Goal: Task Accomplishment & Management: Manage account settings

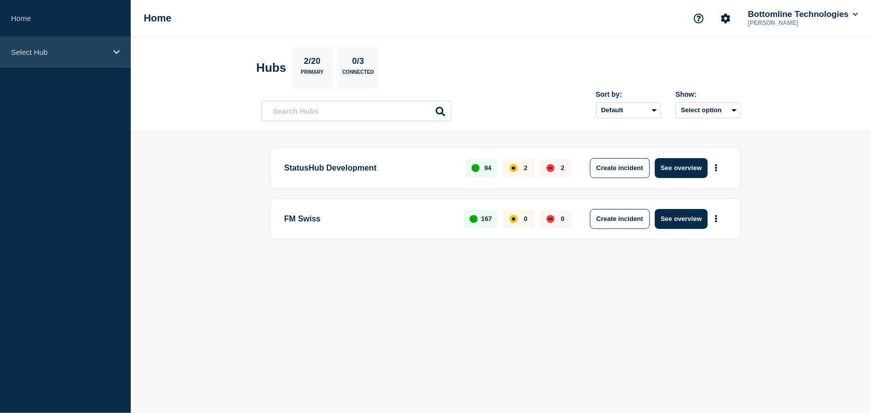
click at [47, 45] on div "Select Hub" at bounding box center [65, 52] width 131 height 30
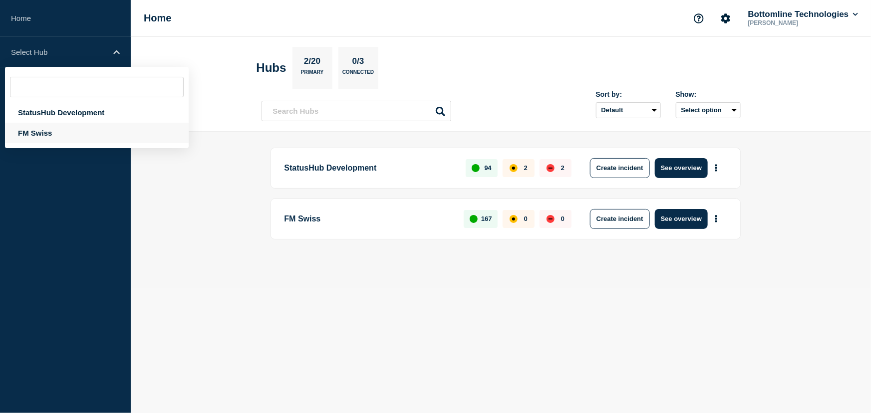
click at [37, 130] on div "FM Swiss" at bounding box center [97, 133] width 184 height 20
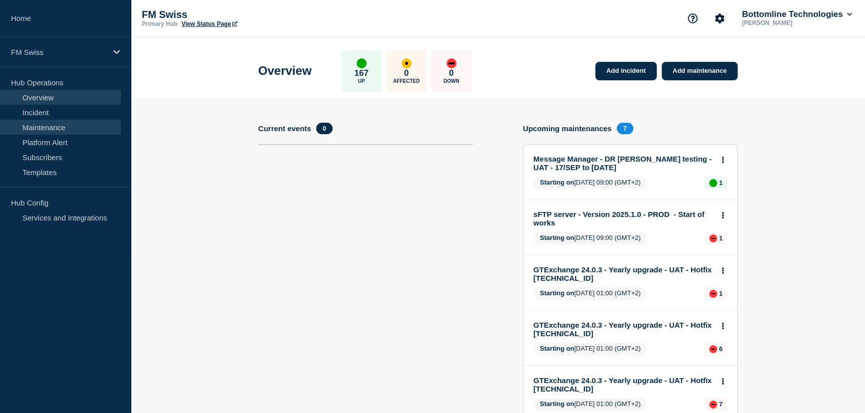
click at [44, 128] on link "Maintenance" at bounding box center [60, 127] width 121 height 15
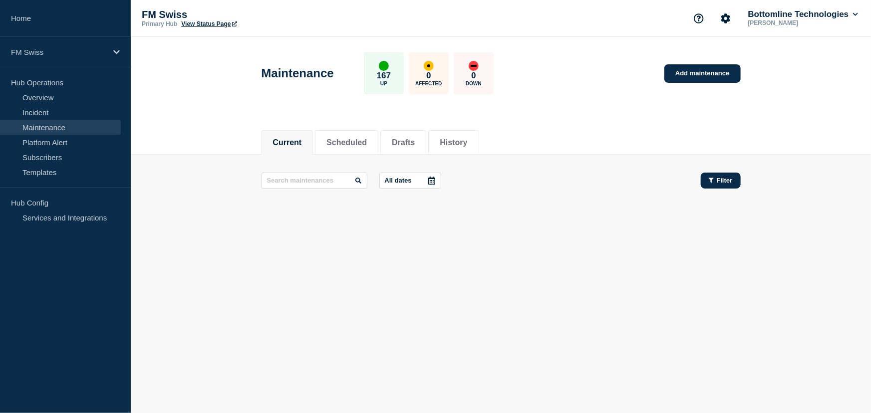
click at [722, 179] on span "Filter" at bounding box center [725, 180] width 16 height 7
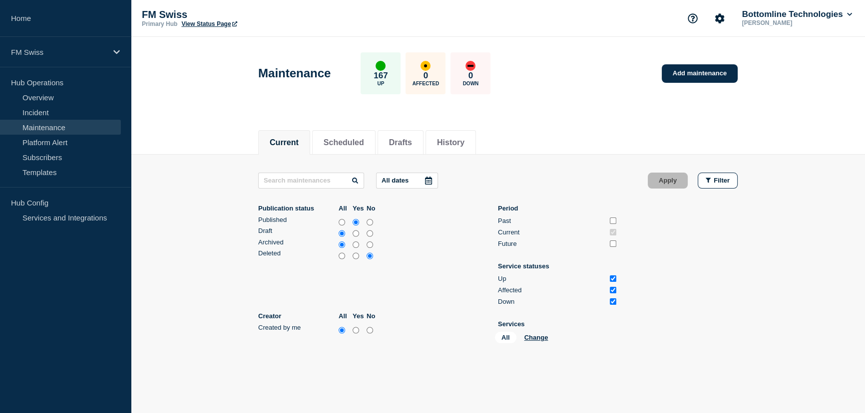
click at [615, 218] on input "Past" at bounding box center [613, 221] width 6 height 6
checkbox input "true"
click at [614, 244] on input "Future" at bounding box center [613, 244] width 6 height 6
checkbox input "true"
click at [297, 179] on input "text" at bounding box center [311, 181] width 106 height 16
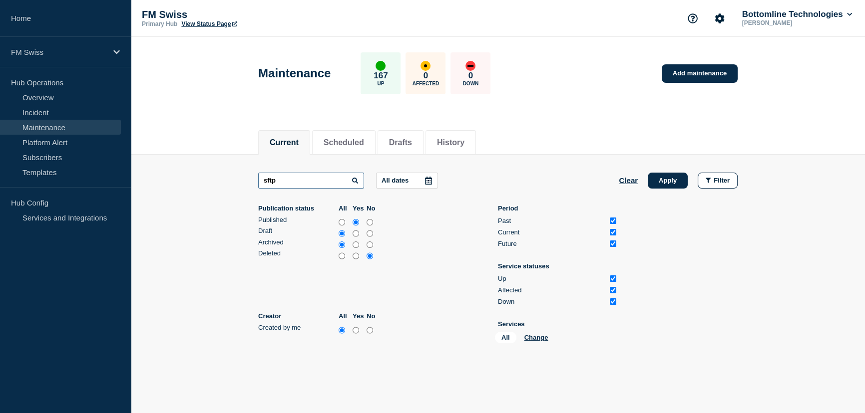
type input "sftp"
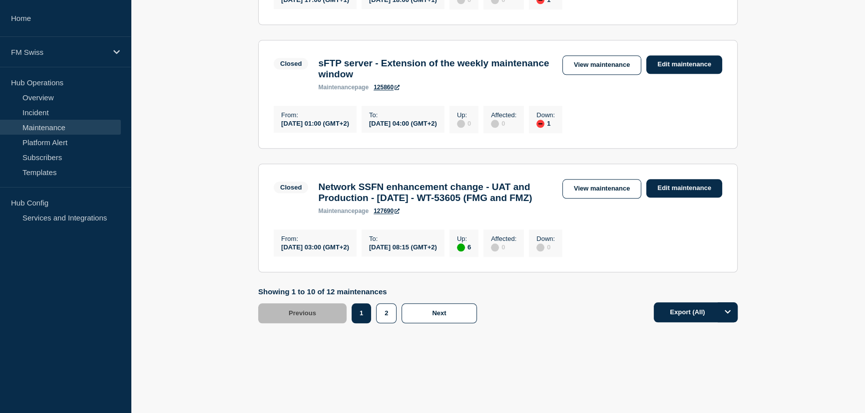
scroll to position [1418, 0]
click at [433, 317] on span "Next" at bounding box center [439, 313] width 14 height 7
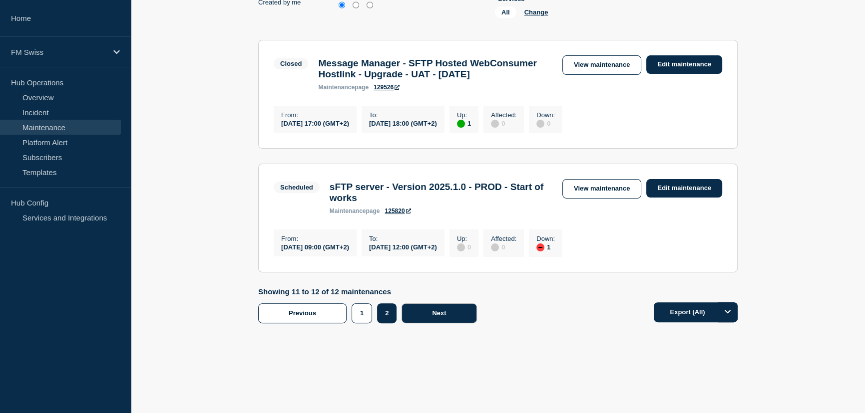
scroll to position [349, 0]
click at [697, 181] on link "Edit maintenance" at bounding box center [684, 188] width 76 height 18
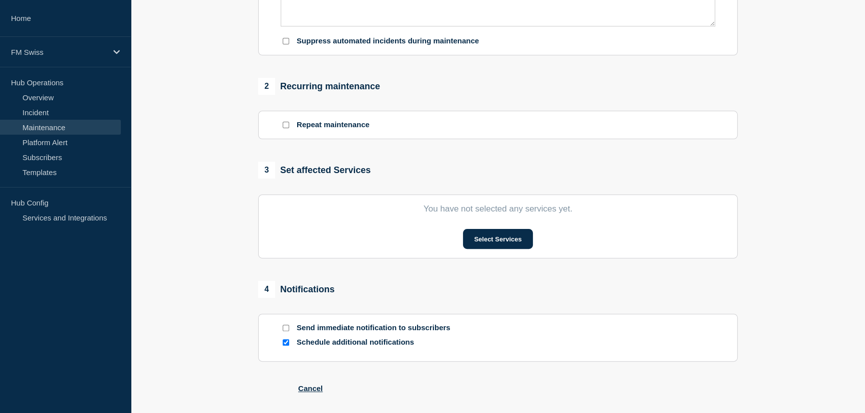
type input "sFTP server - Version 2025.1.0 - PROD - Start of works"
type input "[DATE]"
type input "09:00"
type input "[DATE]"
type input "12:00"
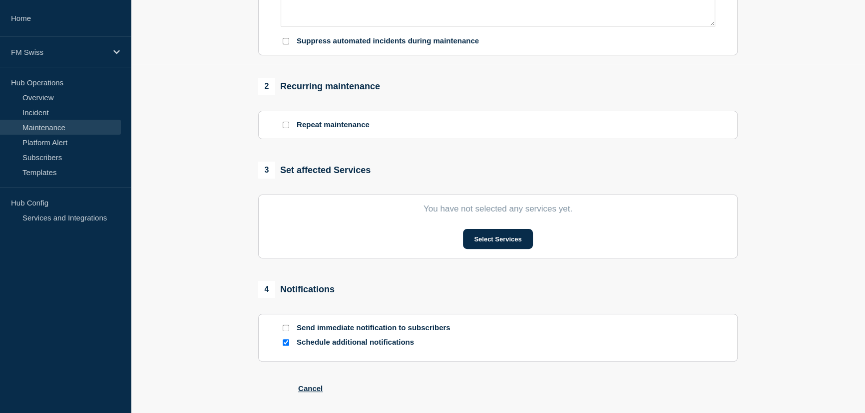
checkbox input "false"
checkbox input "true"
